Goal: Navigation & Orientation: Find specific page/section

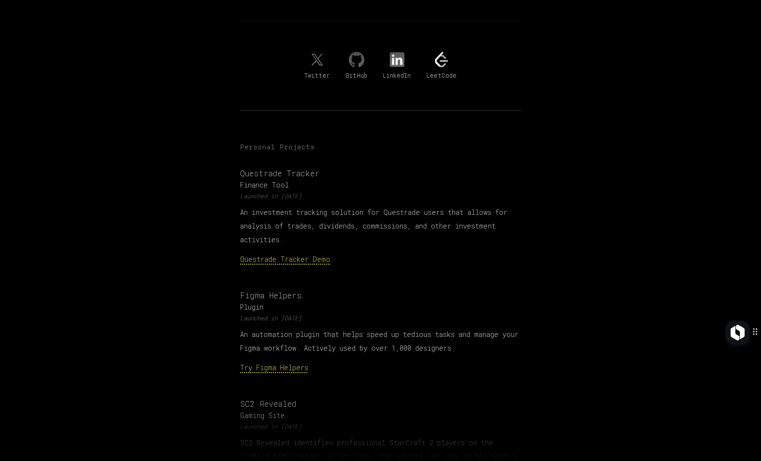
scroll to position [228, 0]
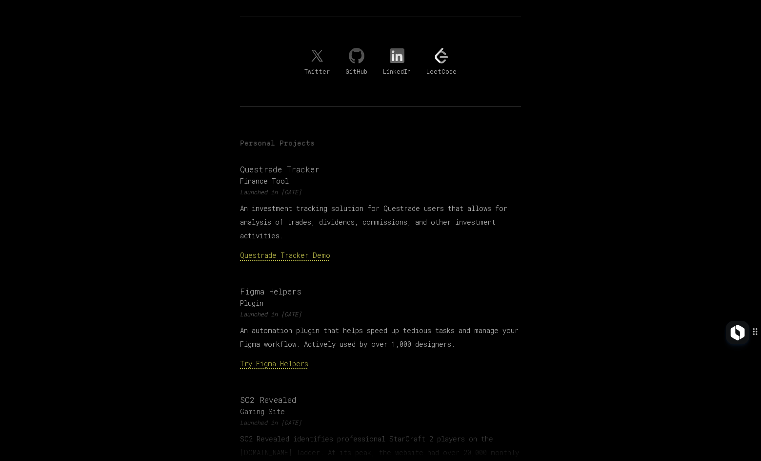
click at [262, 250] on link "Questrade Tracker Demo" at bounding box center [285, 254] width 90 height 9
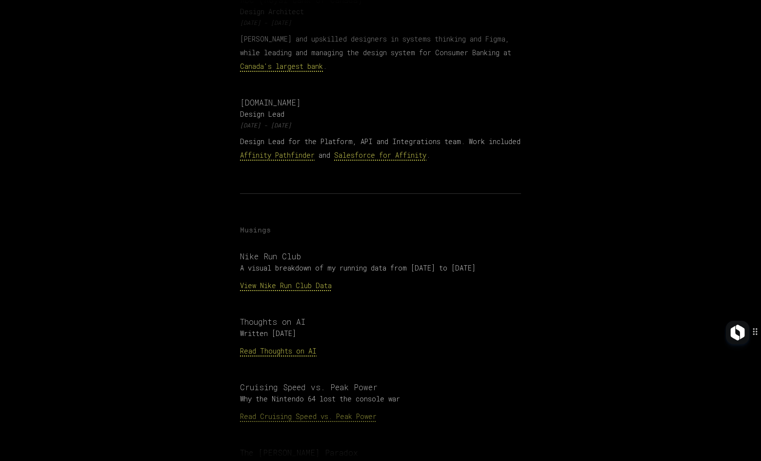
scroll to position [904, 0]
click at [303, 149] on link "Affinity Pathfinder" at bounding box center [277, 153] width 75 height 9
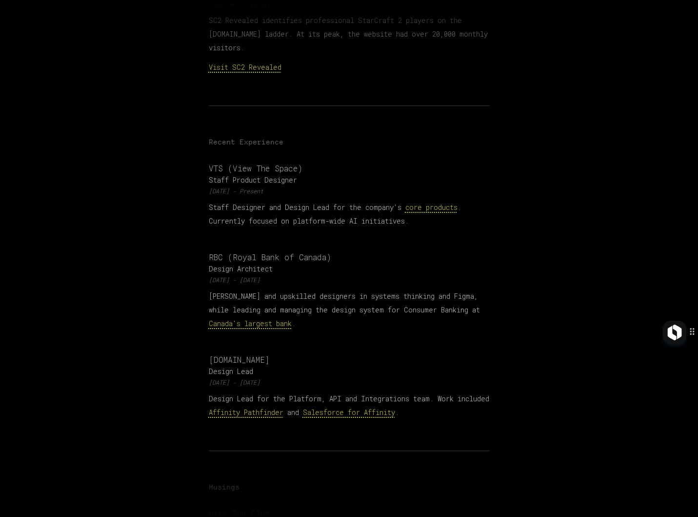
scroll to position [649, 0]
click at [437, 200] on link "core products" at bounding box center [432, 204] width 52 height 9
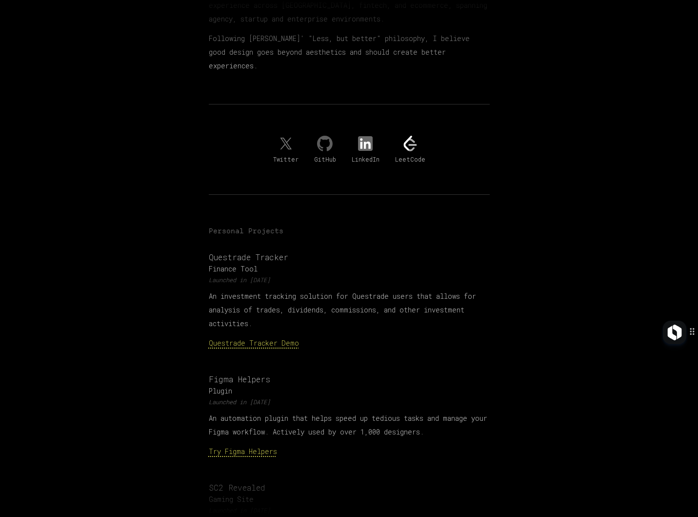
scroll to position [0, 0]
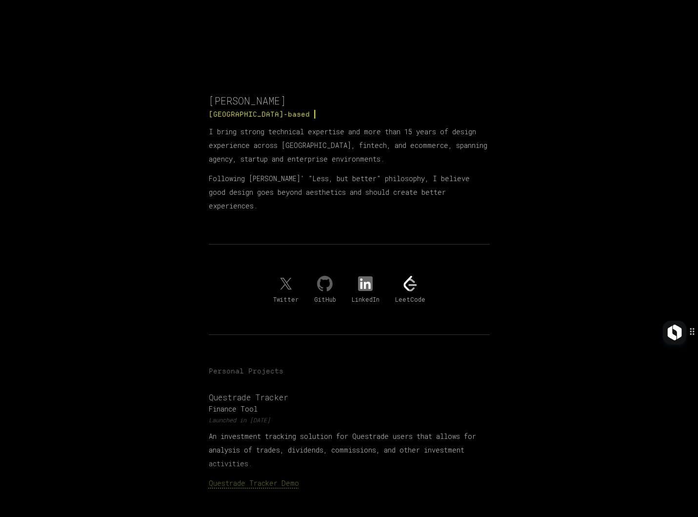
click at [363, 276] on img at bounding box center [366, 284] width 16 height 16
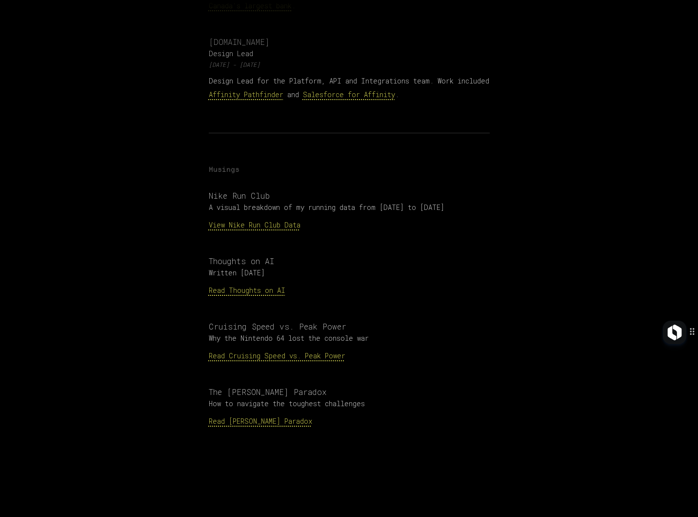
scroll to position [978, 0]
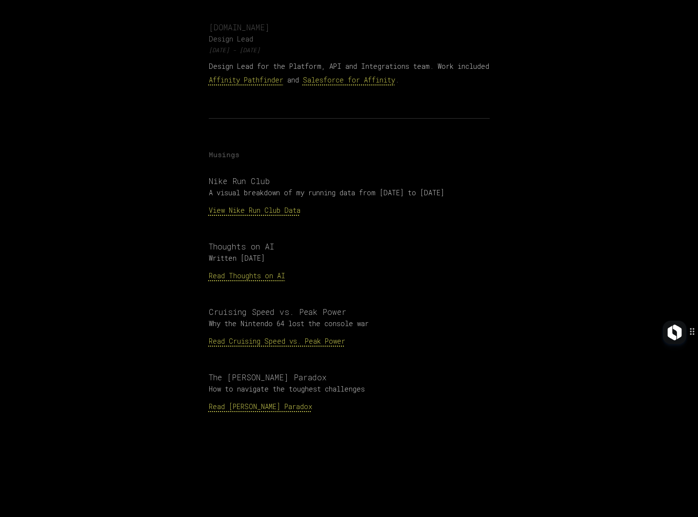
click at [262, 205] on link "View Nike Run Club Data" at bounding box center [255, 209] width 92 height 9
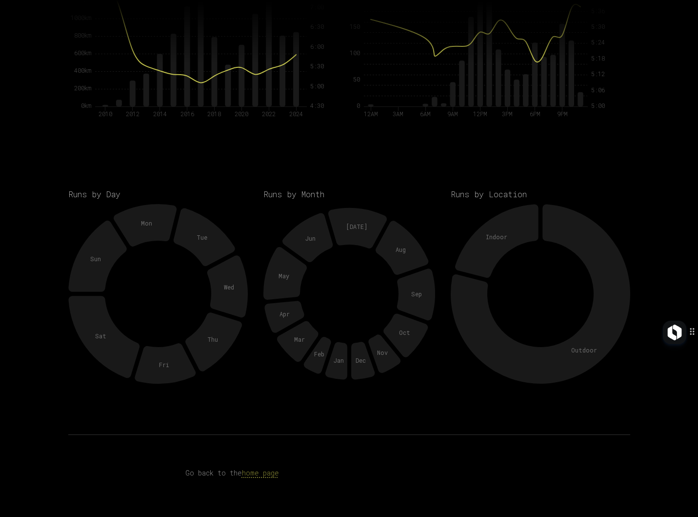
scroll to position [1437, 0]
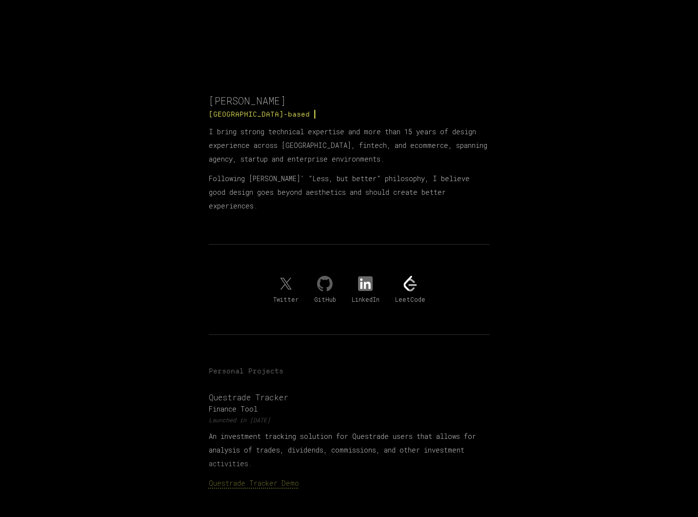
scroll to position [978, 0]
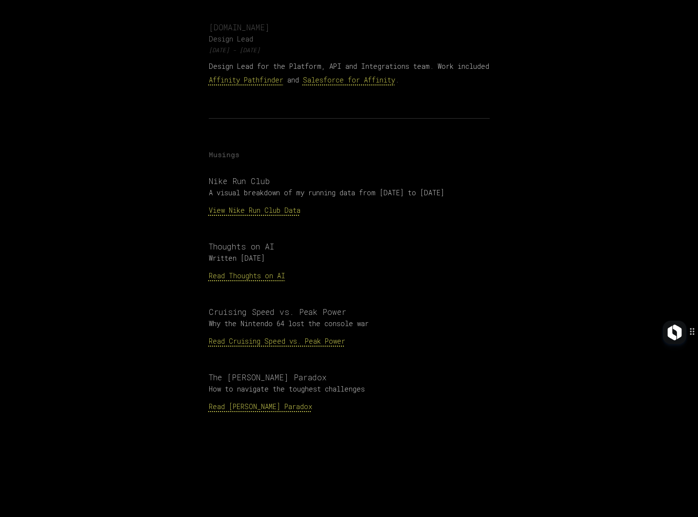
click at [280, 269] on p "Read Thoughts on AI" at bounding box center [349, 276] width 281 height 14
click at [277, 271] on link "Read Thoughts on AI" at bounding box center [247, 275] width 77 height 9
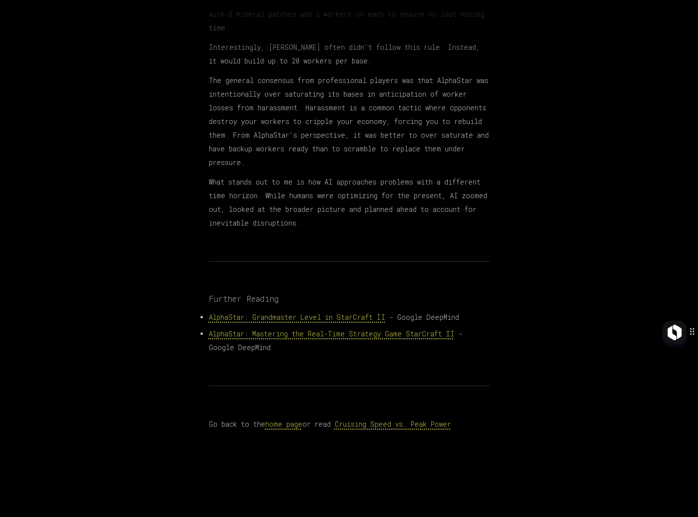
scroll to position [675, 0]
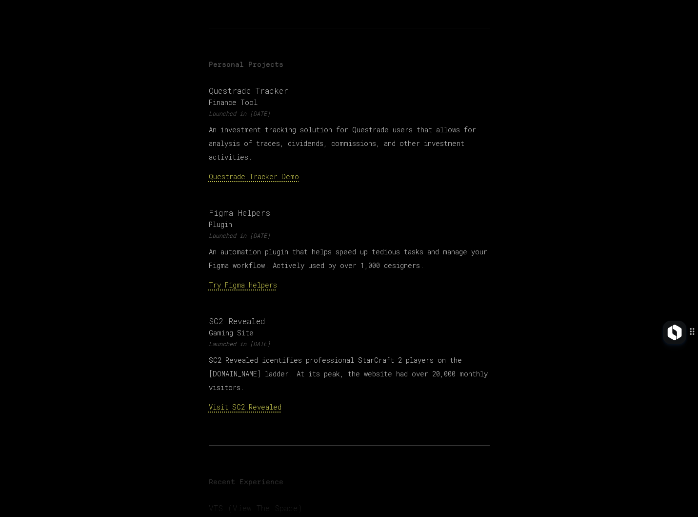
scroll to position [339, 0]
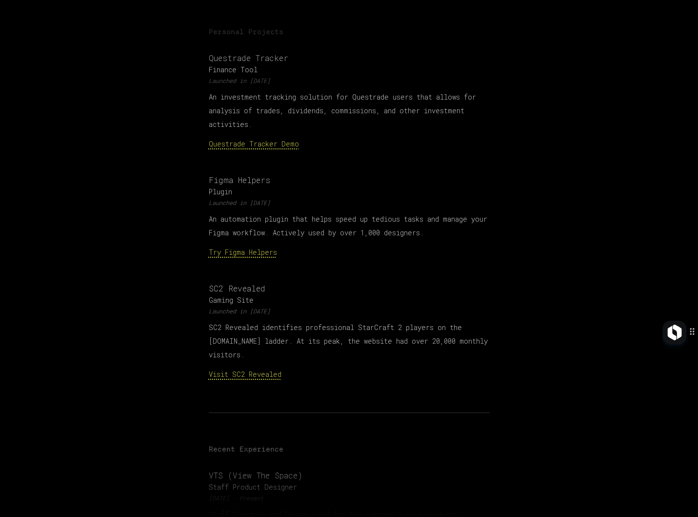
click at [278, 295] on p "Gaming Site" at bounding box center [349, 300] width 281 height 10
click at [250, 247] on link "Try Figma Helpers" at bounding box center [243, 251] width 68 height 9
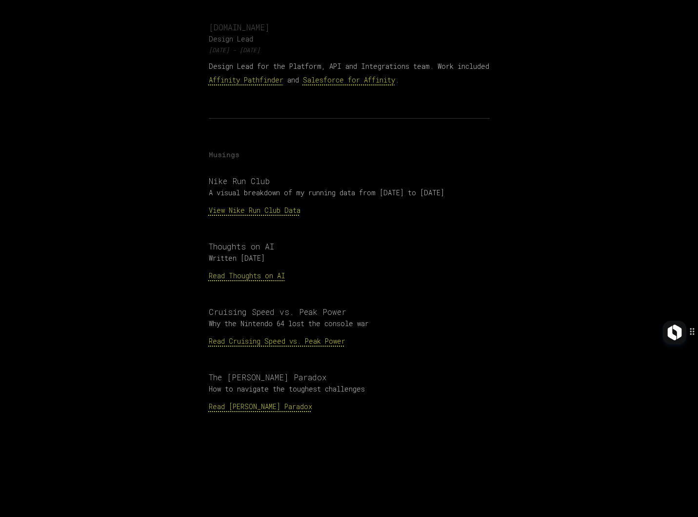
scroll to position [0, 0]
